Goal: Navigation & Orientation: Find specific page/section

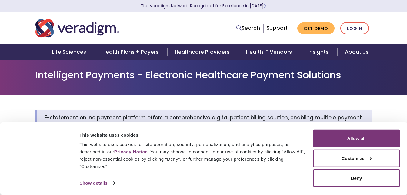
click at [62, 78] on h1 "Intelligent Payments - Electronic Healthcare Payment Solutions" at bounding box center [203, 75] width 336 height 12
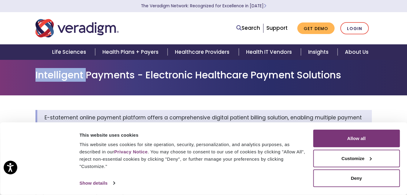
drag, startPoint x: 0, startPoint y: 0, endPoint x: 65, endPoint y: 82, distance: 104.5
click at [65, 82] on div "Intelligent Payments - Electronic Healthcare Payment Solutions" at bounding box center [203, 77] width 345 height 16
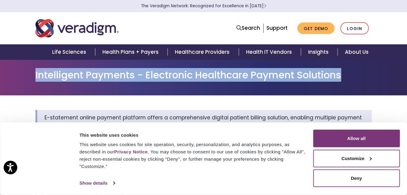
click at [65, 82] on div "Intelligent Payments - Electronic Healthcare Payment Solutions" at bounding box center [203, 77] width 345 height 16
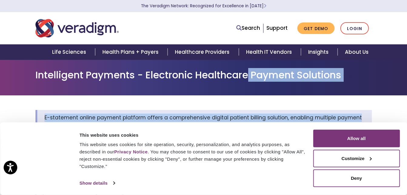
drag, startPoint x: 397, startPoint y: 105, endPoint x: 249, endPoint y: -15, distance: 190.4
click at [249, 0] on html "Accessibility Screen-Reader Guide, Feedback, and Issue Reporting | New window C…" at bounding box center [203, 97] width 407 height 195
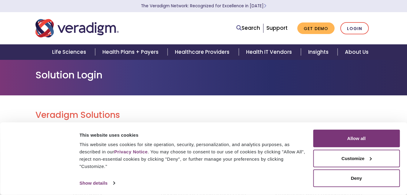
click at [93, 119] on h2 "Veradigm Solutions" at bounding box center [203, 115] width 336 height 10
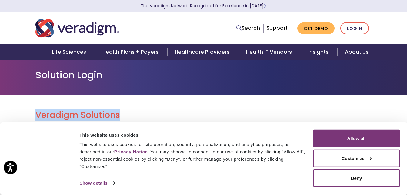
drag, startPoint x: 131, startPoint y: 69, endPoint x: 161, endPoint y: 105, distance: 46.4
click at [161, 105] on body "For screen-reader mode - click the first button of the website Accessibility Sc…" at bounding box center [203, 156] width 407 height 195
click at [247, 112] on h2 "Veradigm Solutions" at bounding box center [203, 115] width 336 height 10
